Goal: Transaction & Acquisition: Purchase product/service

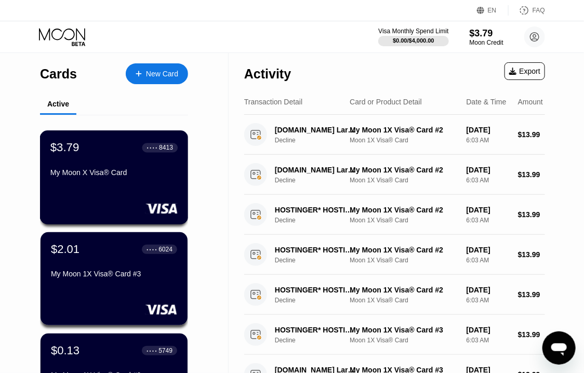
click at [124, 168] on div "$3.79 ● ● ● ● 8413 My Moon X Visa® Card" at bounding box center [113, 161] width 127 height 40
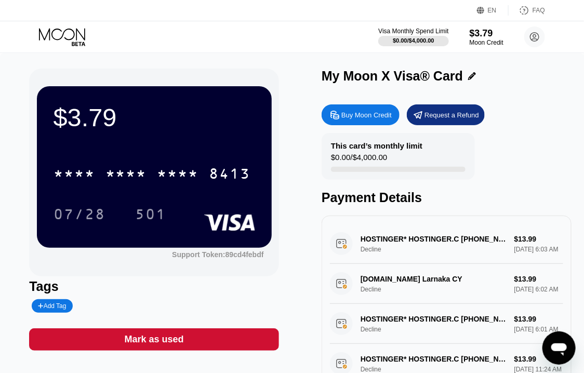
click at [355, 118] on div "Buy Moon Credit" at bounding box center [366, 115] width 50 height 9
type input "0"
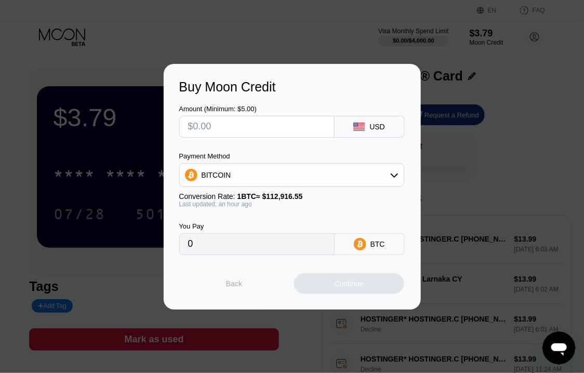
click at [239, 288] on div "Back" at bounding box center [234, 283] width 16 height 8
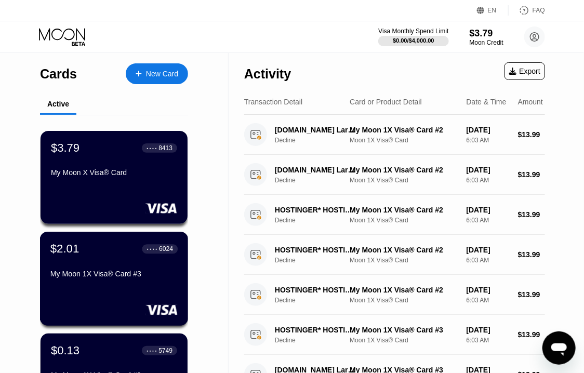
click at [115, 249] on div "$2.01 ● ● ● ● 6024" at bounding box center [113, 248] width 127 height 13
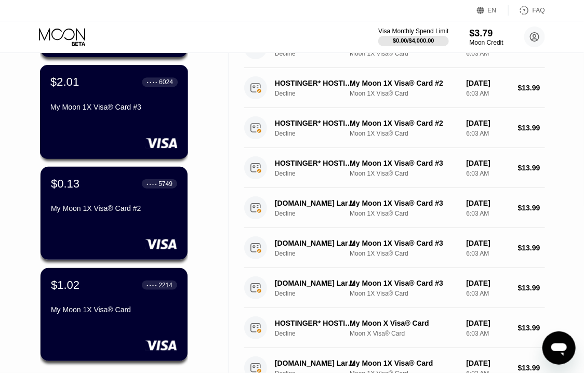
scroll to position [56, 0]
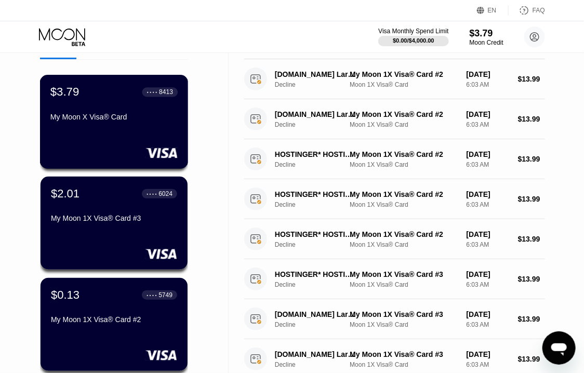
click at [139, 125] on div "My Moon X Visa® Card" at bounding box center [113, 119] width 127 height 12
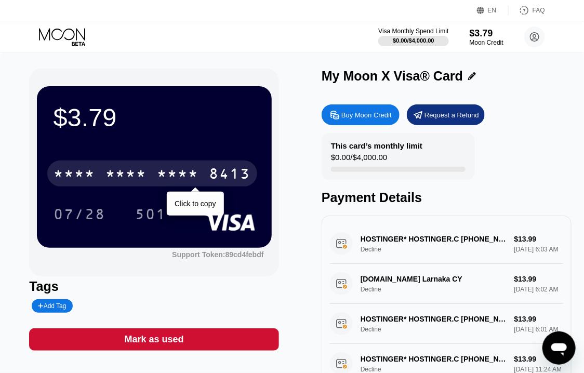
click at [179, 178] on div "* * * *" at bounding box center [178, 175] width 42 height 17
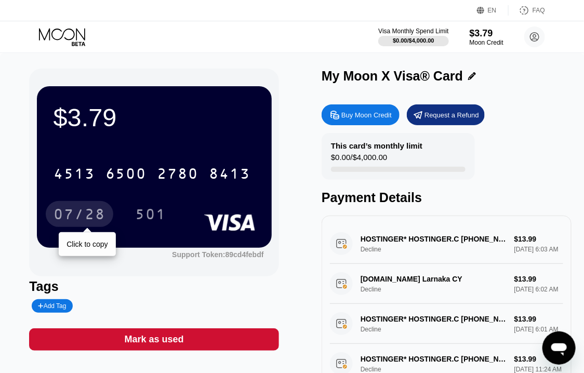
click at [90, 215] on div "07/28" at bounding box center [79, 215] width 52 height 17
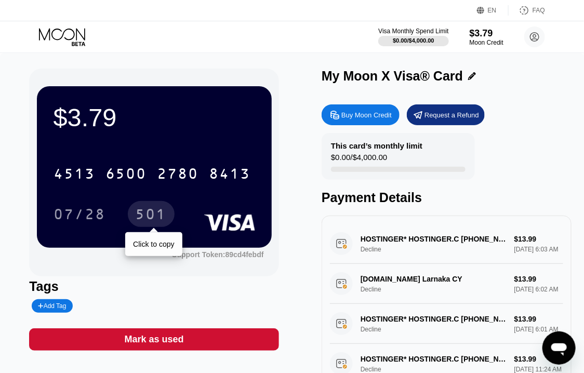
click at [144, 213] on div "501" at bounding box center [151, 215] width 31 height 17
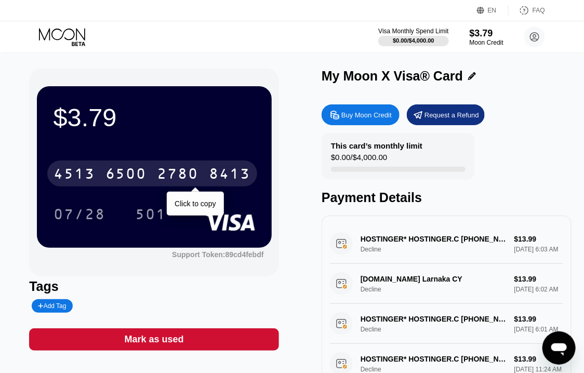
click at [181, 174] on div "2780" at bounding box center [178, 175] width 42 height 17
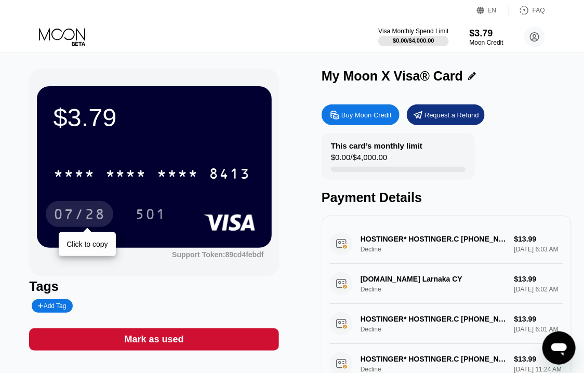
drag, startPoint x: 79, startPoint y: 212, endPoint x: 73, endPoint y: 2, distance: 210.9
click at [79, 212] on div "07/28" at bounding box center [79, 215] width 52 height 17
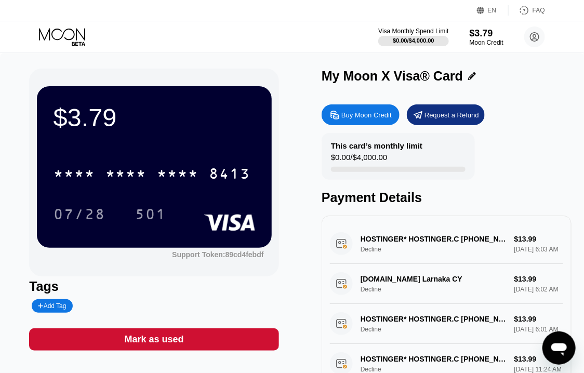
click at [150, 217] on div "501" at bounding box center [151, 215] width 31 height 17
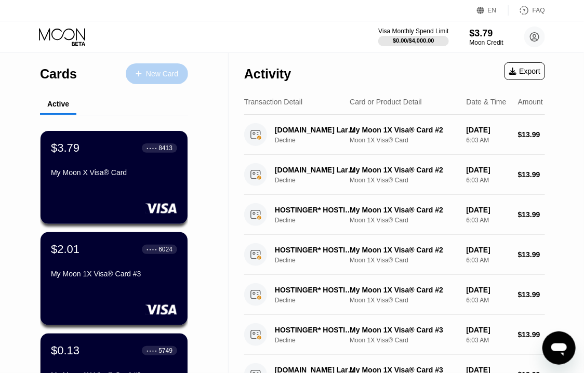
click at [154, 76] on div "New Card" at bounding box center [162, 74] width 32 height 9
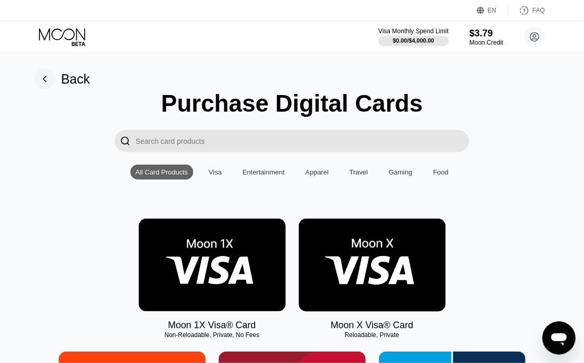
click at [381, 265] on img at bounding box center [372, 265] width 147 height 93
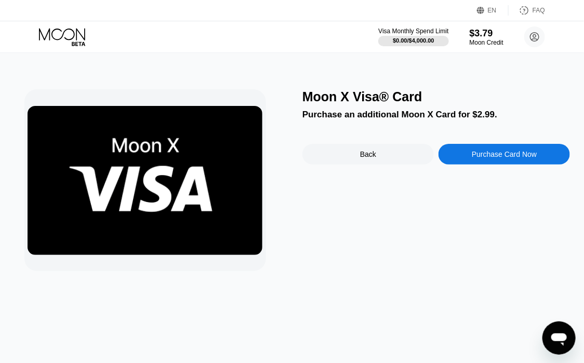
drag, startPoint x: 372, startPoint y: 157, endPoint x: 36, endPoint y: 14, distance: 365.2
click at [371, 158] on div "Back" at bounding box center [368, 154] width 16 height 8
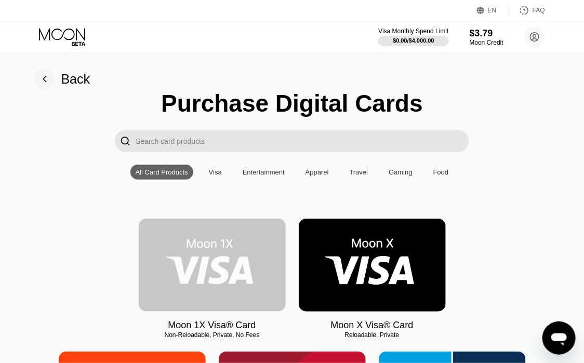
click at [200, 272] on img at bounding box center [212, 265] width 147 height 93
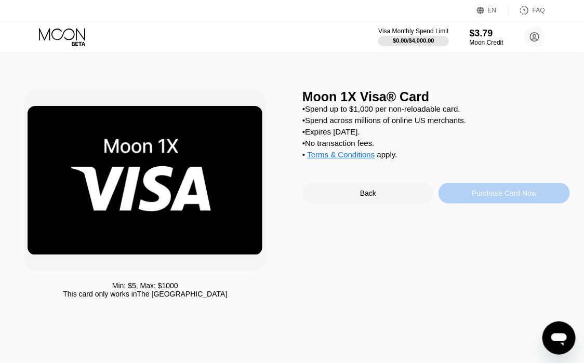
click at [492, 197] on div "Purchase Card Now" at bounding box center [503, 193] width 65 height 8
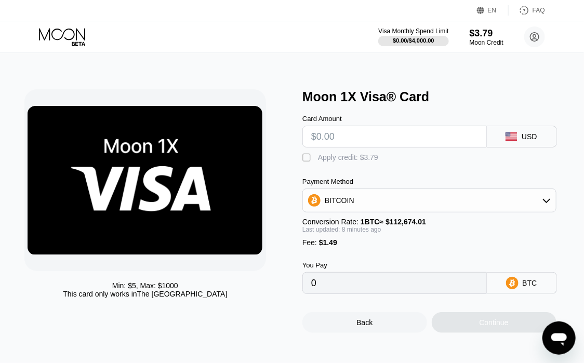
click at [296, 160] on div "Min: $ 5 , Max: $ 1000 This card only works in The United States Moon 1X Visa® …" at bounding box center [291, 211] width 535 height 244
click at [303, 160] on div "Min: $ 5 , Max: $ 1000 This card only works in The United States Moon 1X Visa® …" at bounding box center [291, 211] width 535 height 244
click at [307, 163] on div "" at bounding box center [307, 158] width 10 height 10
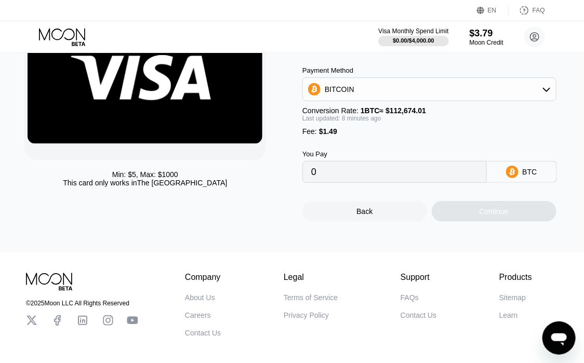
scroll to position [167, 0]
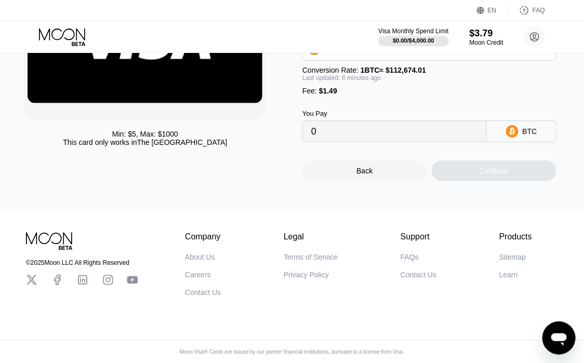
click at [373, 172] on div "Back" at bounding box center [364, 170] width 125 height 21
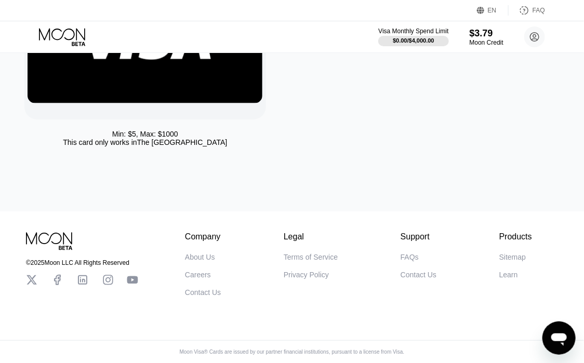
scroll to position [159, 0]
